Goal: Task Accomplishment & Management: Use online tool/utility

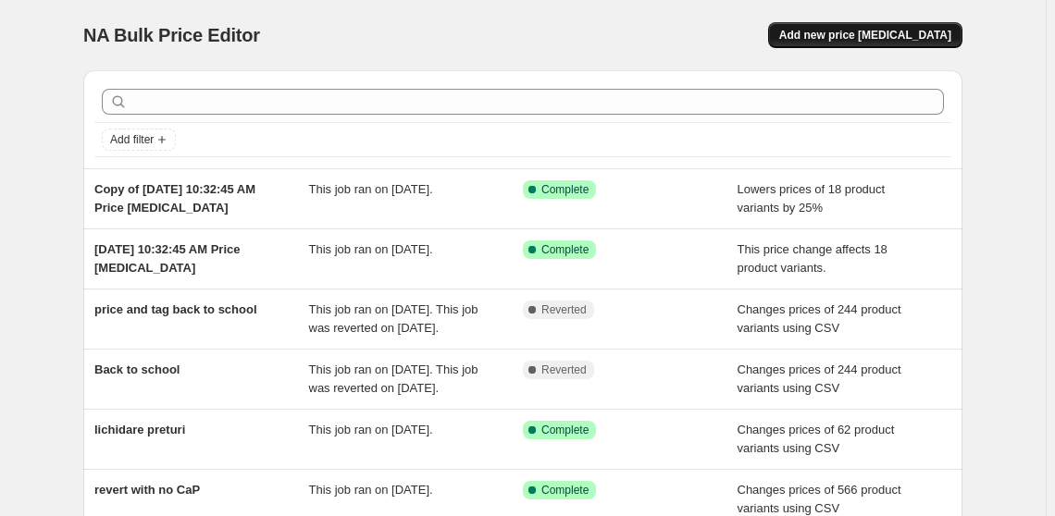
click at [914, 38] on span "Add new price [MEDICAL_DATA]" at bounding box center [865, 35] width 172 height 15
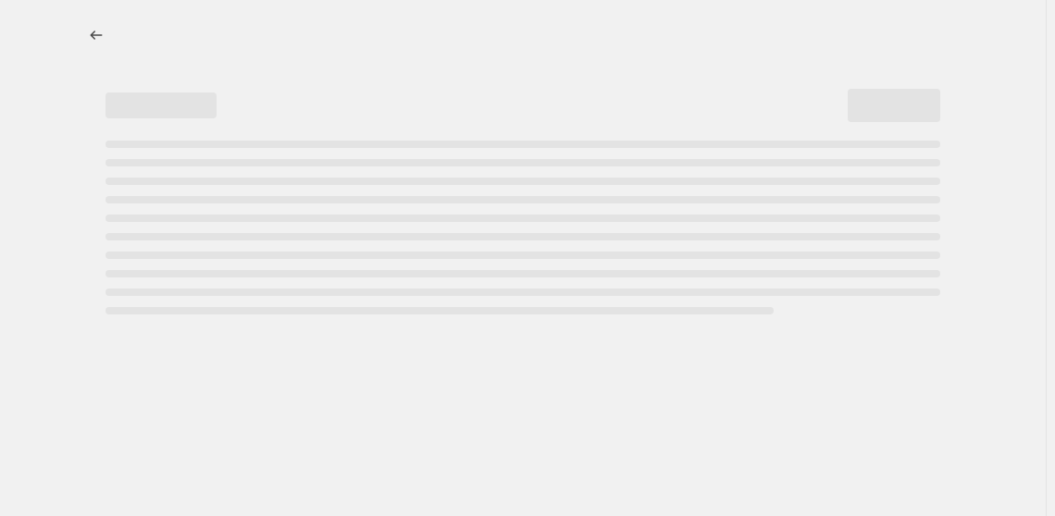
select select "percentage"
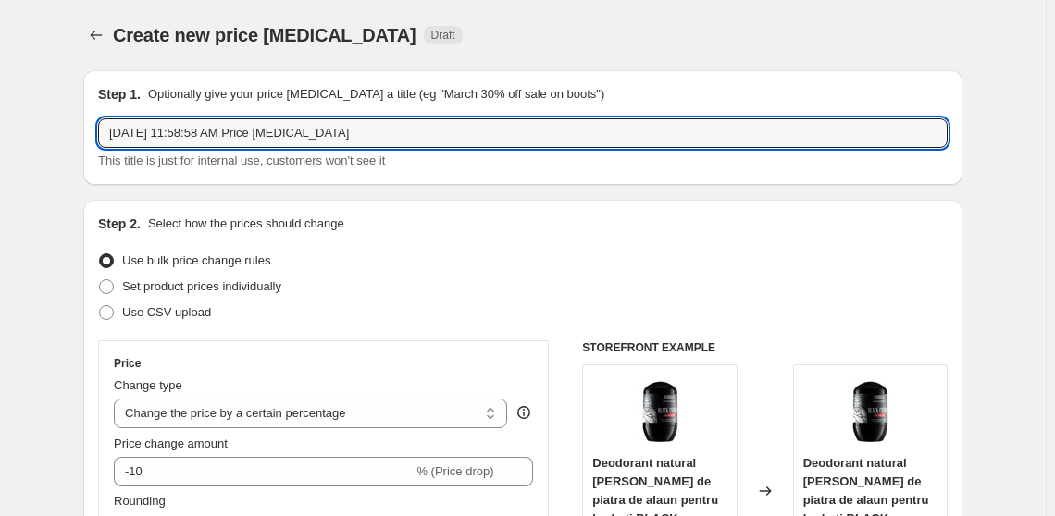
drag, startPoint x: 382, startPoint y: 122, endPoint x: 92, endPoint y: 122, distance: 290.5
click at [92, 122] on div "Step 1. Optionally give your price [MEDICAL_DATA] a title (eg "March 30% off sa…" at bounding box center [522, 127] width 879 height 115
type input "s"
paste input "SOR1333"
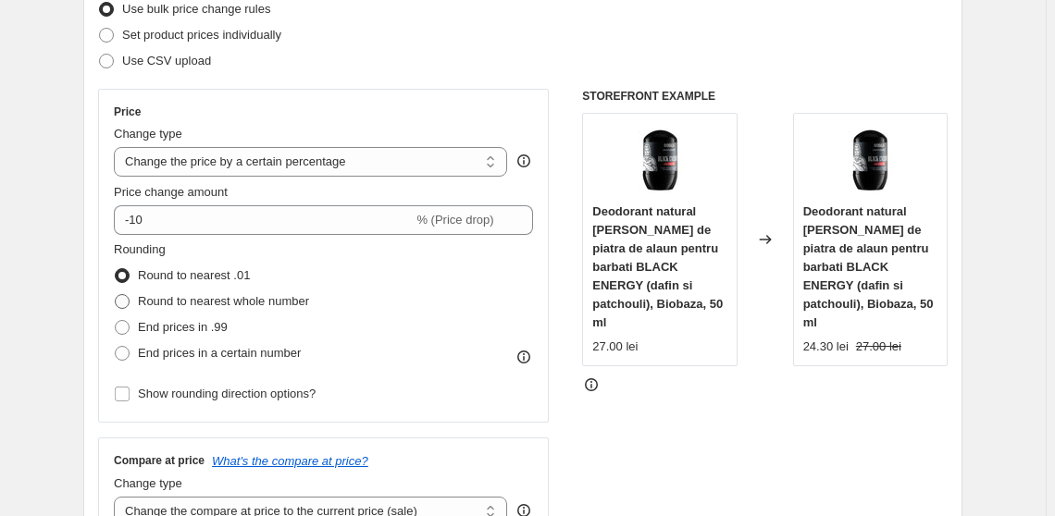
scroll to position [252, 0]
type input "SOR1333 50%"
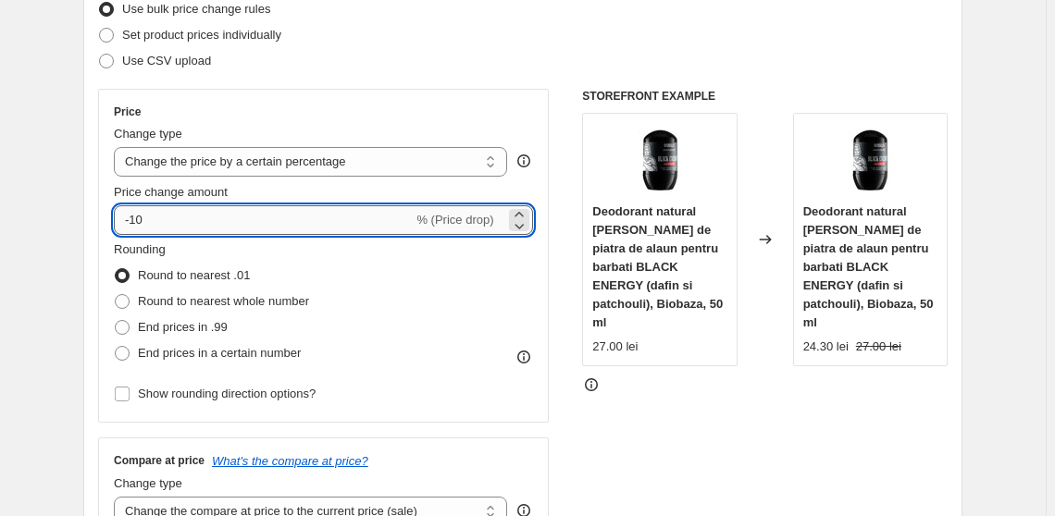
click at [153, 227] on input "-10" at bounding box center [263, 220] width 299 height 30
type input "-1"
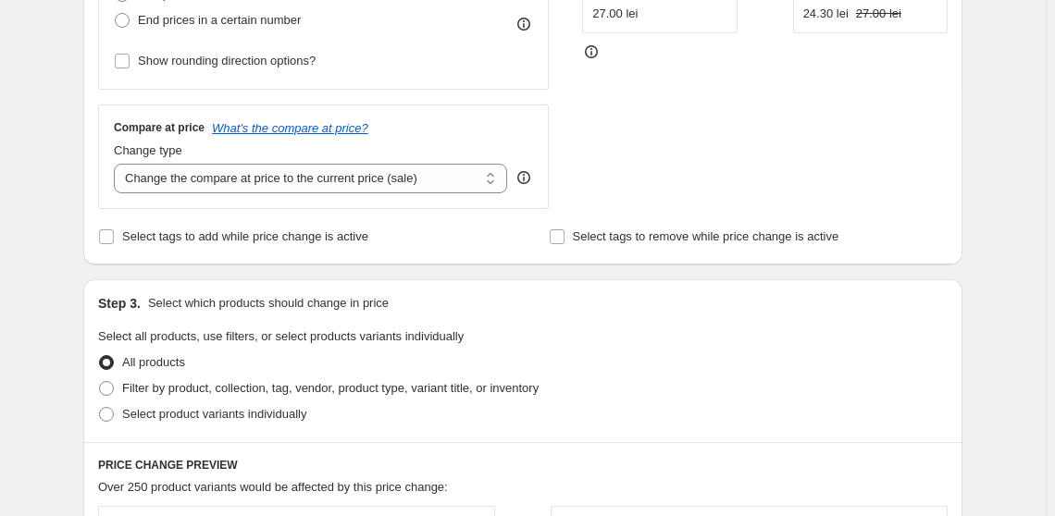
scroll to position [588, 0]
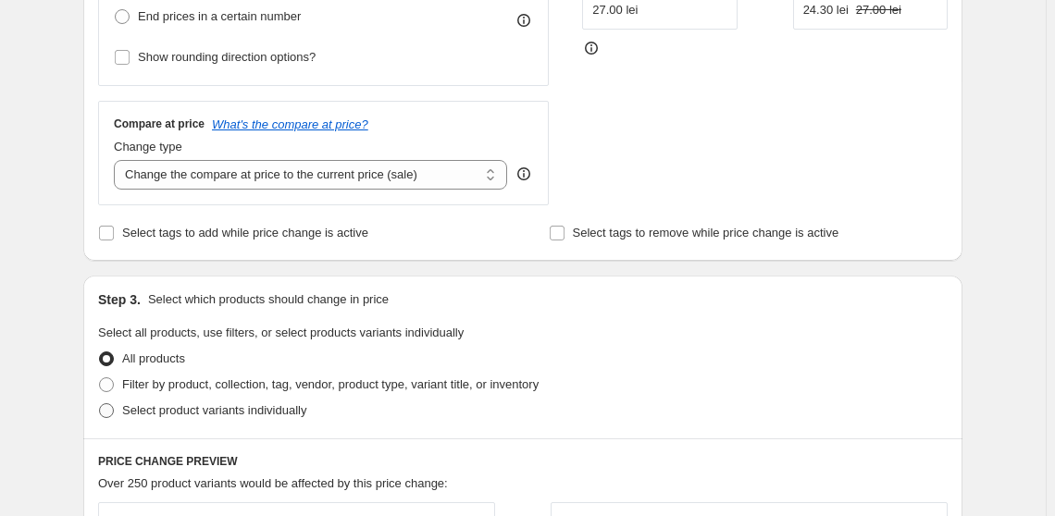
type input "-50"
click at [159, 411] on span "Select product variants individually" at bounding box center [214, 410] width 184 height 14
click at [100, 404] on input "Select product variants individually" at bounding box center [99, 403] width 1 height 1
radio input "true"
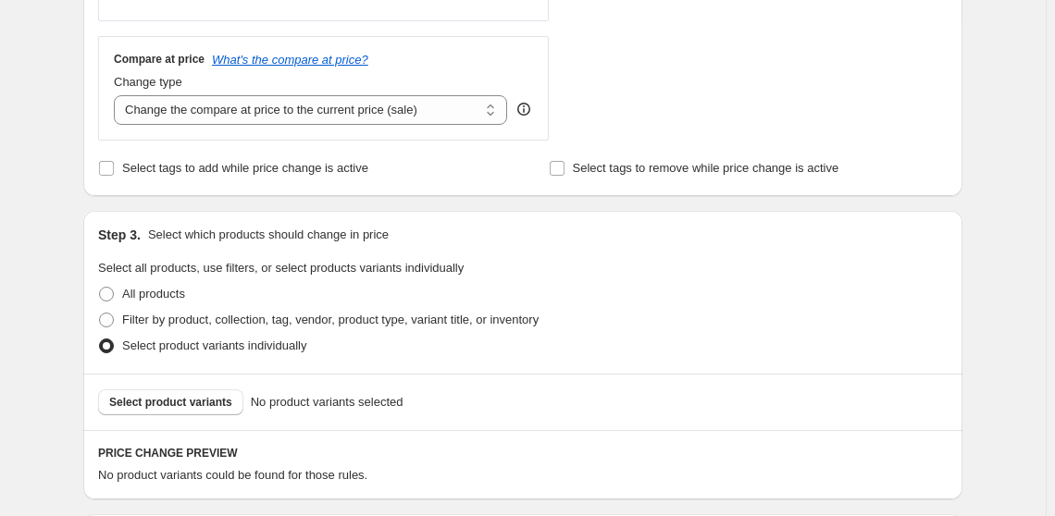
scroll to position [673, 0]
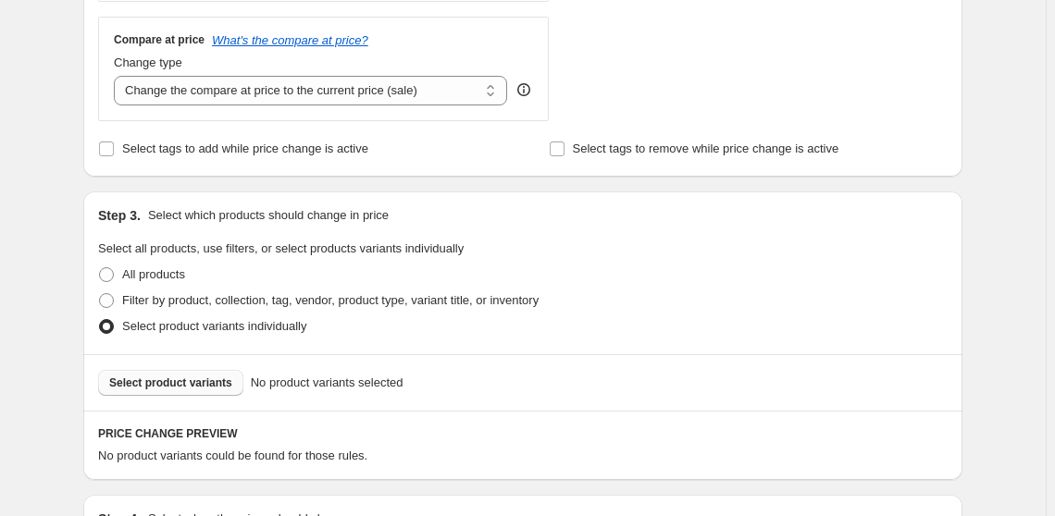
click at [208, 378] on span "Select product variants" at bounding box center [170, 383] width 123 height 15
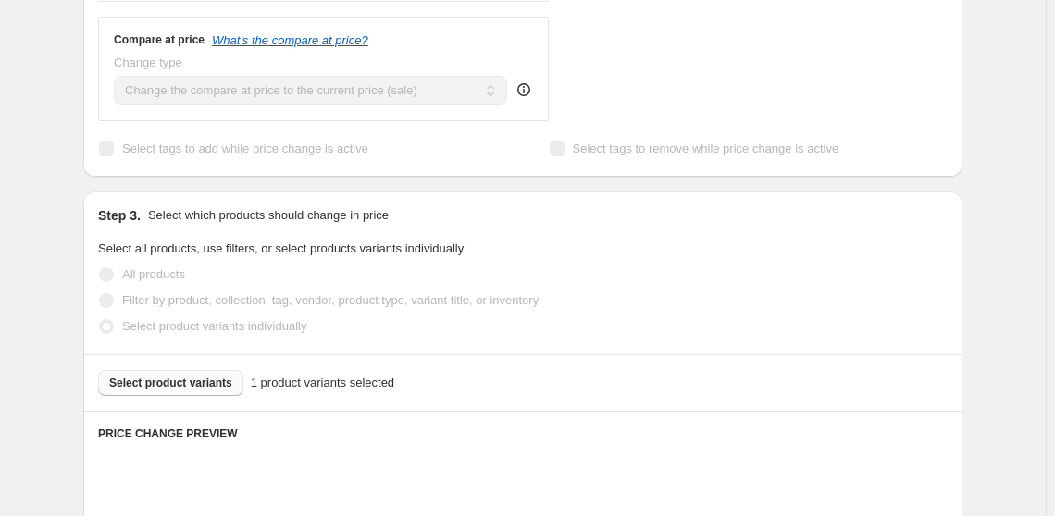
scroll to position [1009, 0]
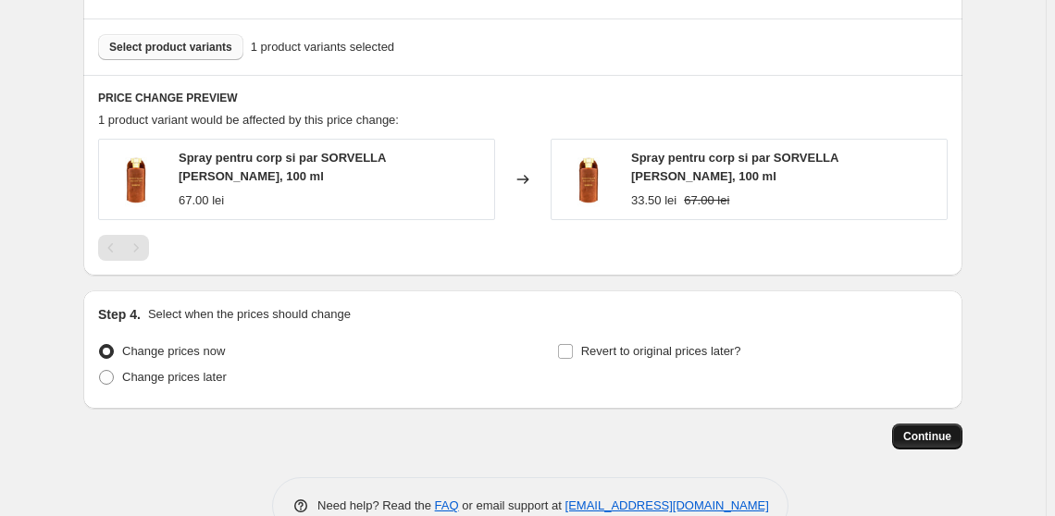
click at [947, 430] on span "Continue" at bounding box center [927, 436] width 48 height 15
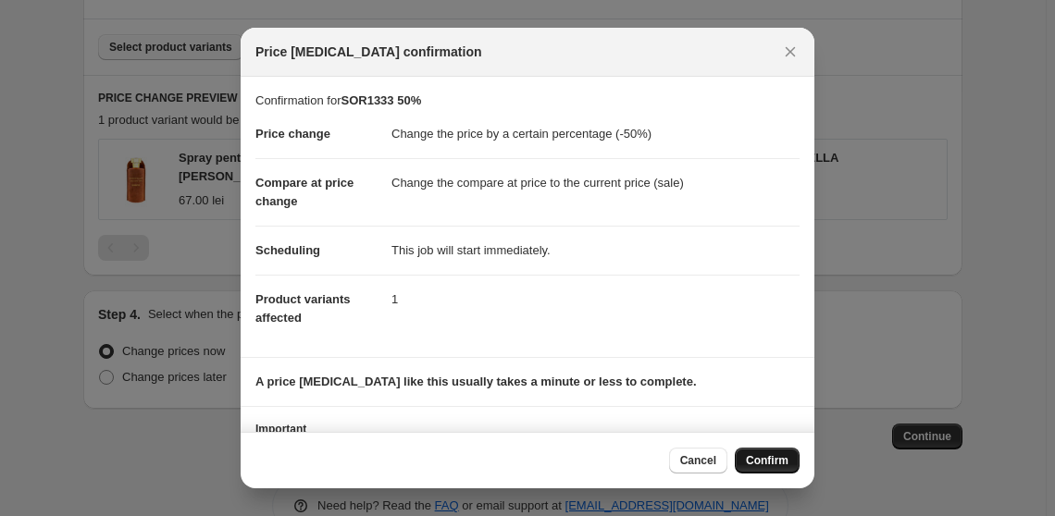
click at [767, 464] on span "Confirm" at bounding box center [767, 460] width 43 height 15
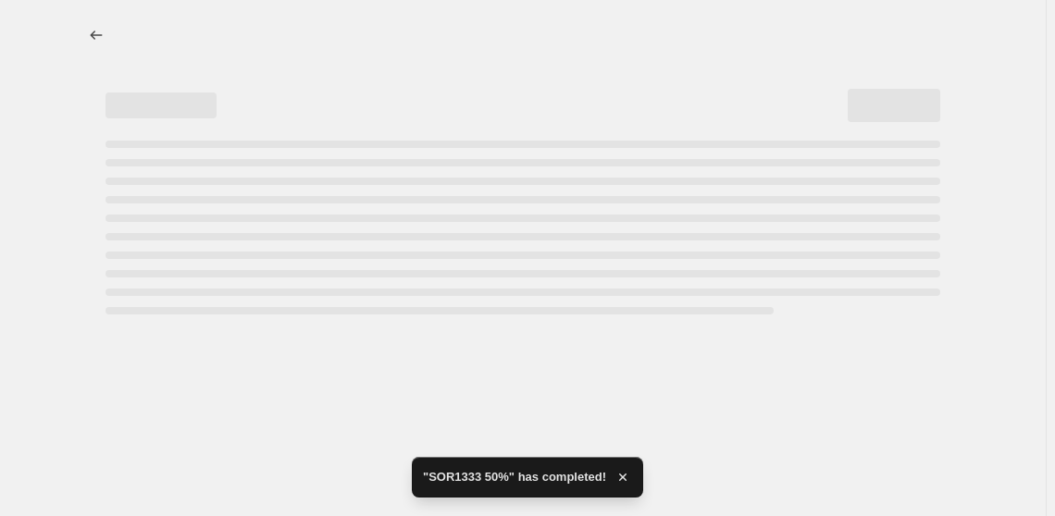
select select "percentage"
